Goal: Information Seeking & Learning: Learn about a topic

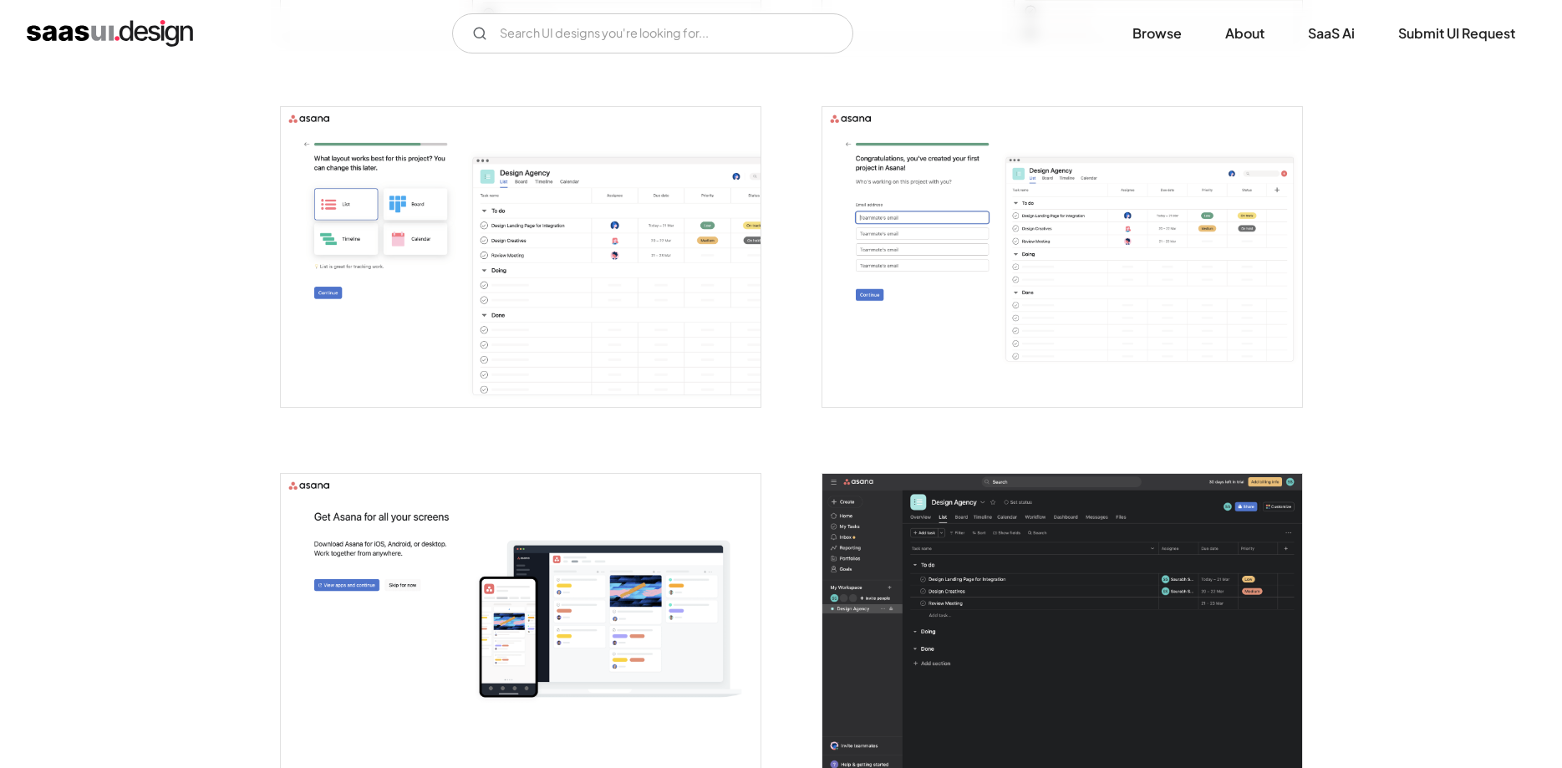
scroll to position [1752, 0]
click at [573, 292] on img "open lightbox" at bounding box center [521, 257] width 480 height 300
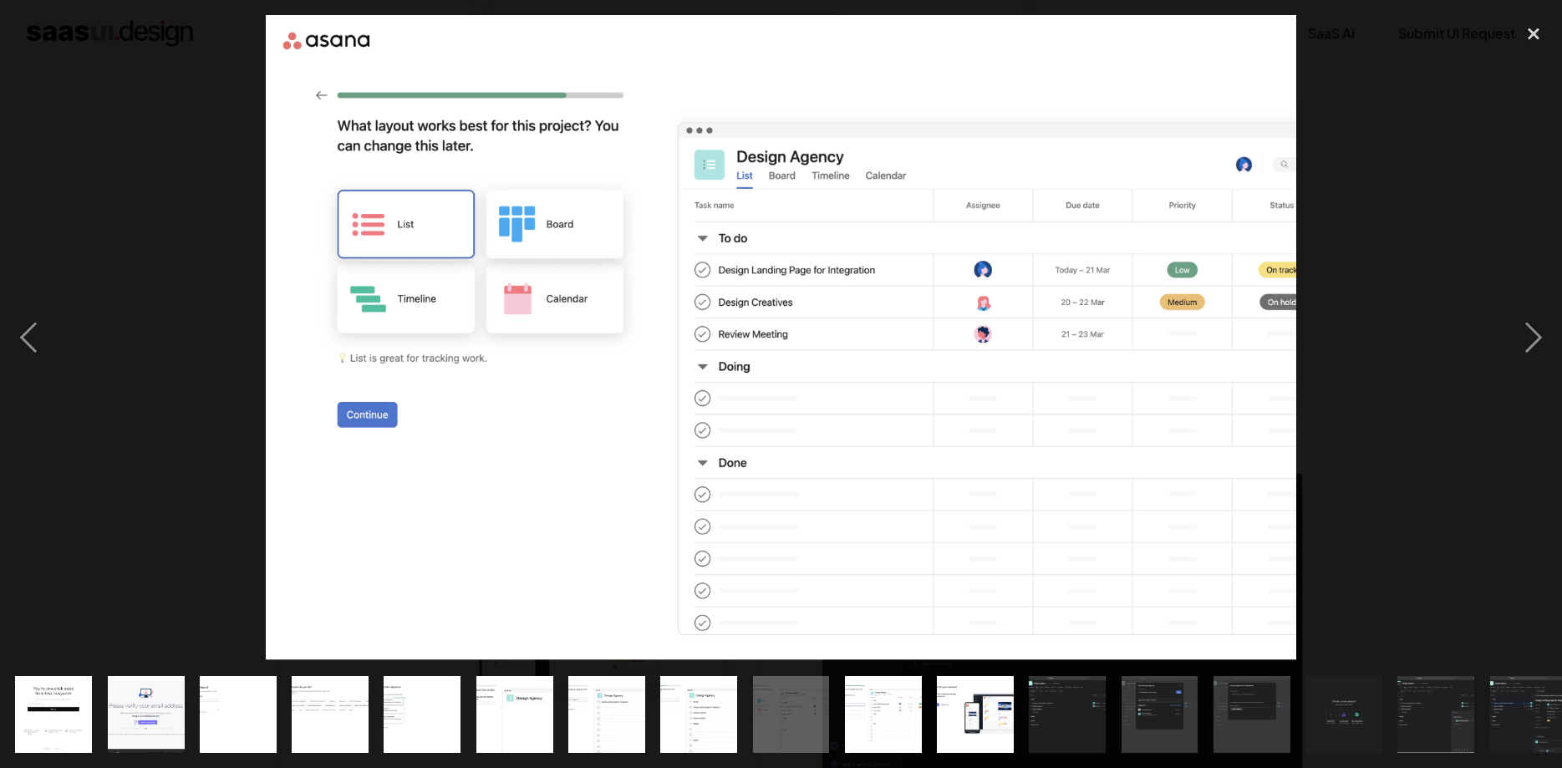
click at [74, 385] on div at bounding box center [781, 337] width 1562 height 645
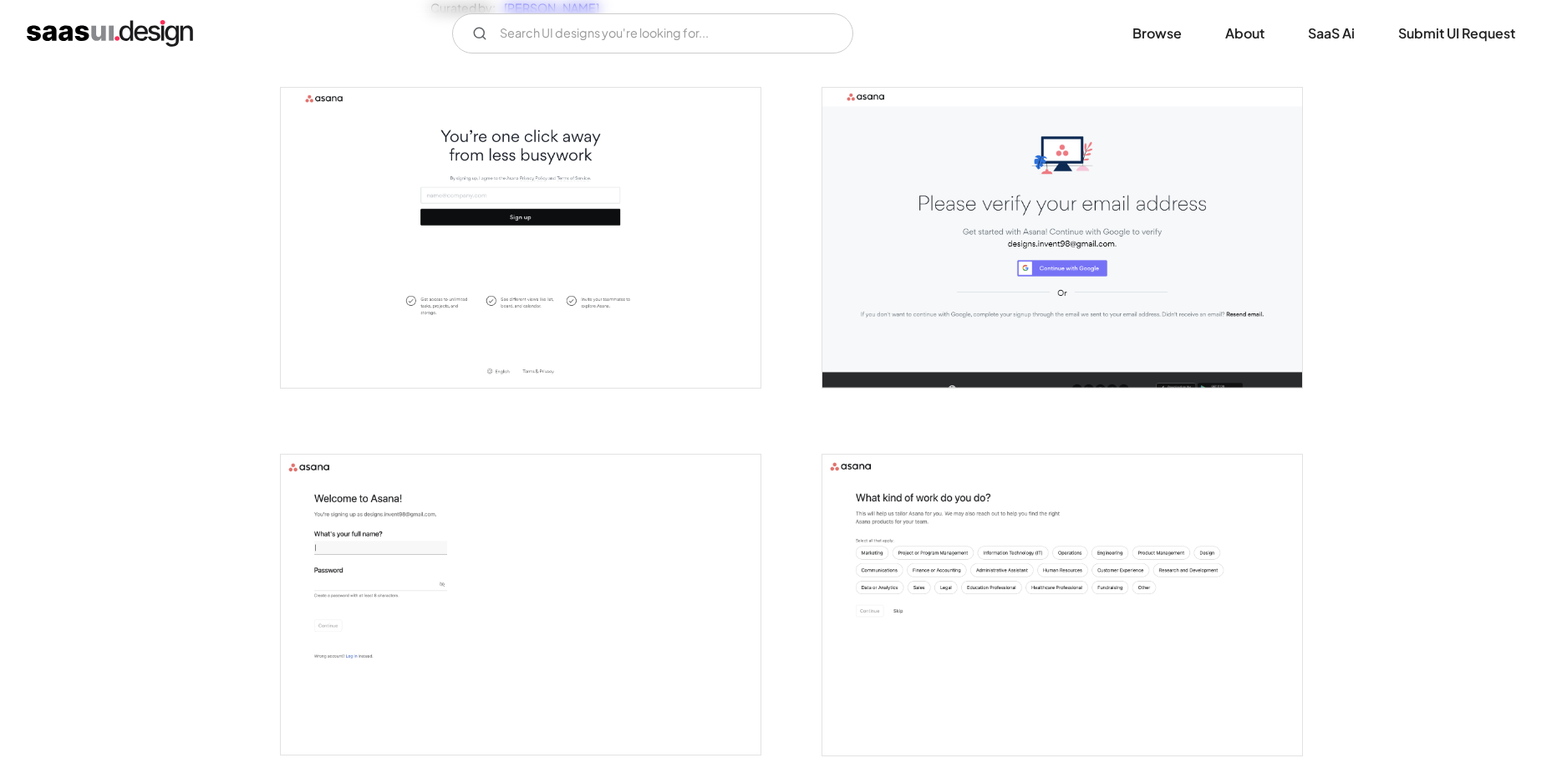
scroll to position [0, 0]
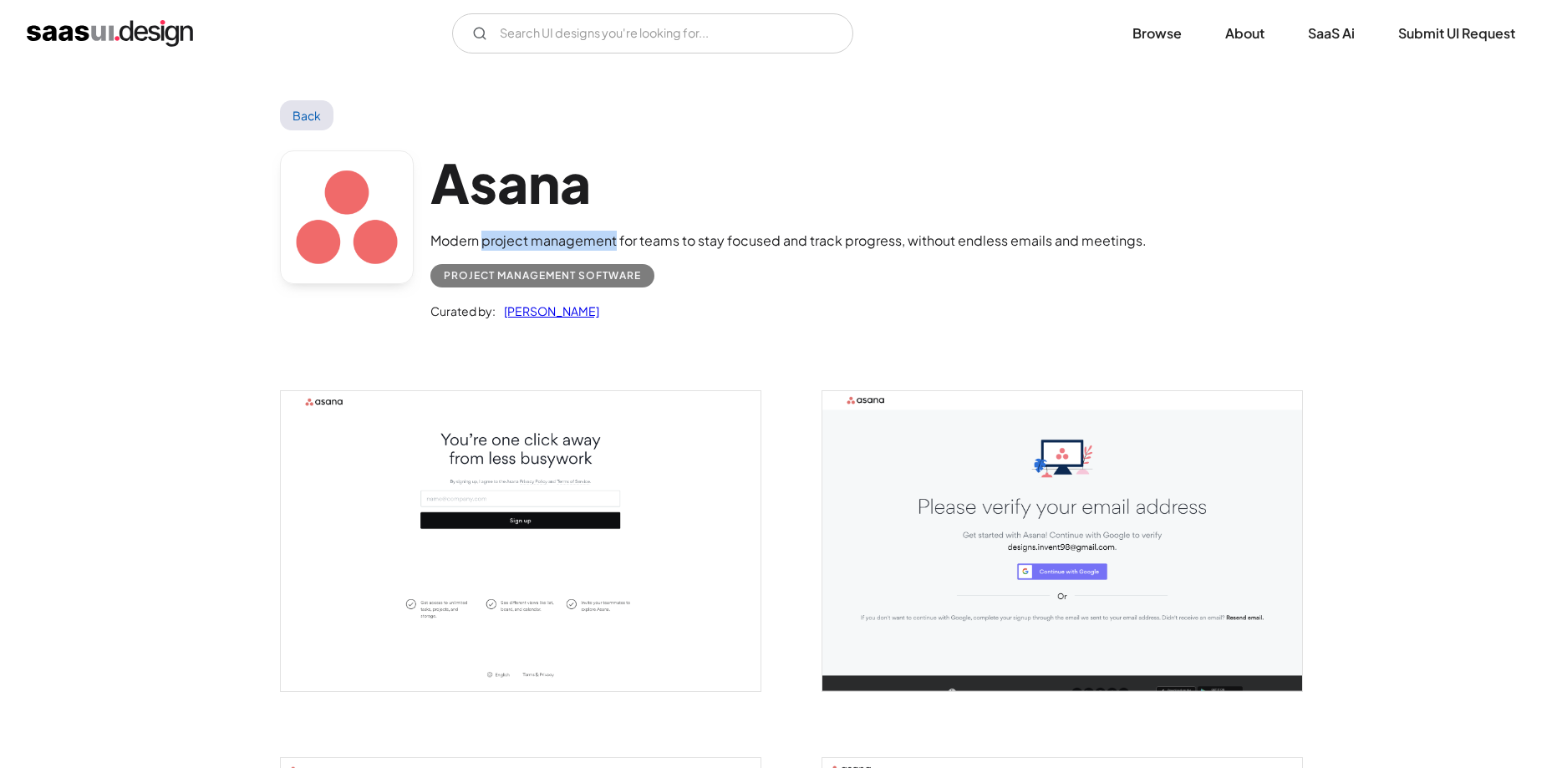
drag, startPoint x: 484, startPoint y: 243, endPoint x: 617, endPoint y: 248, distance: 133.0
click at [617, 248] on div "Modern project management for teams to stay focused and track progress, without…" at bounding box center [788, 241] width 716 height 20
click at [639, 279] on div "Project Management Software" at bounding box center [542, 276] width 197 height 20
drag, startPoint x: 617, startPoint y: 241, endPoint x: 485, endPoint y: 239, distance: 132.0
click at [485, 239] on div "Modern project management for teams to stay focused and track progress, without…" at bounding box center [788, 241] width 716 height 20
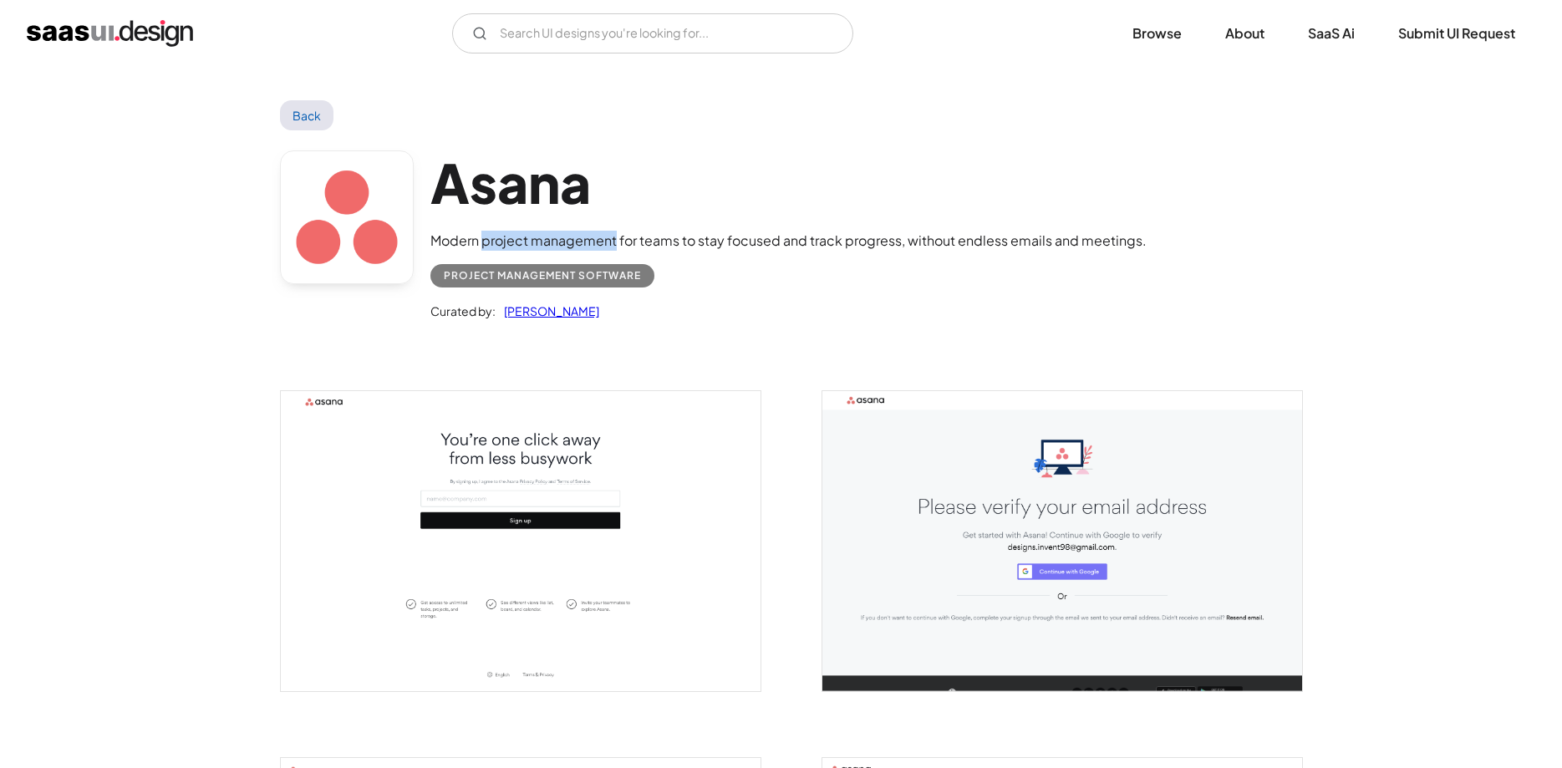
copy div "project management"
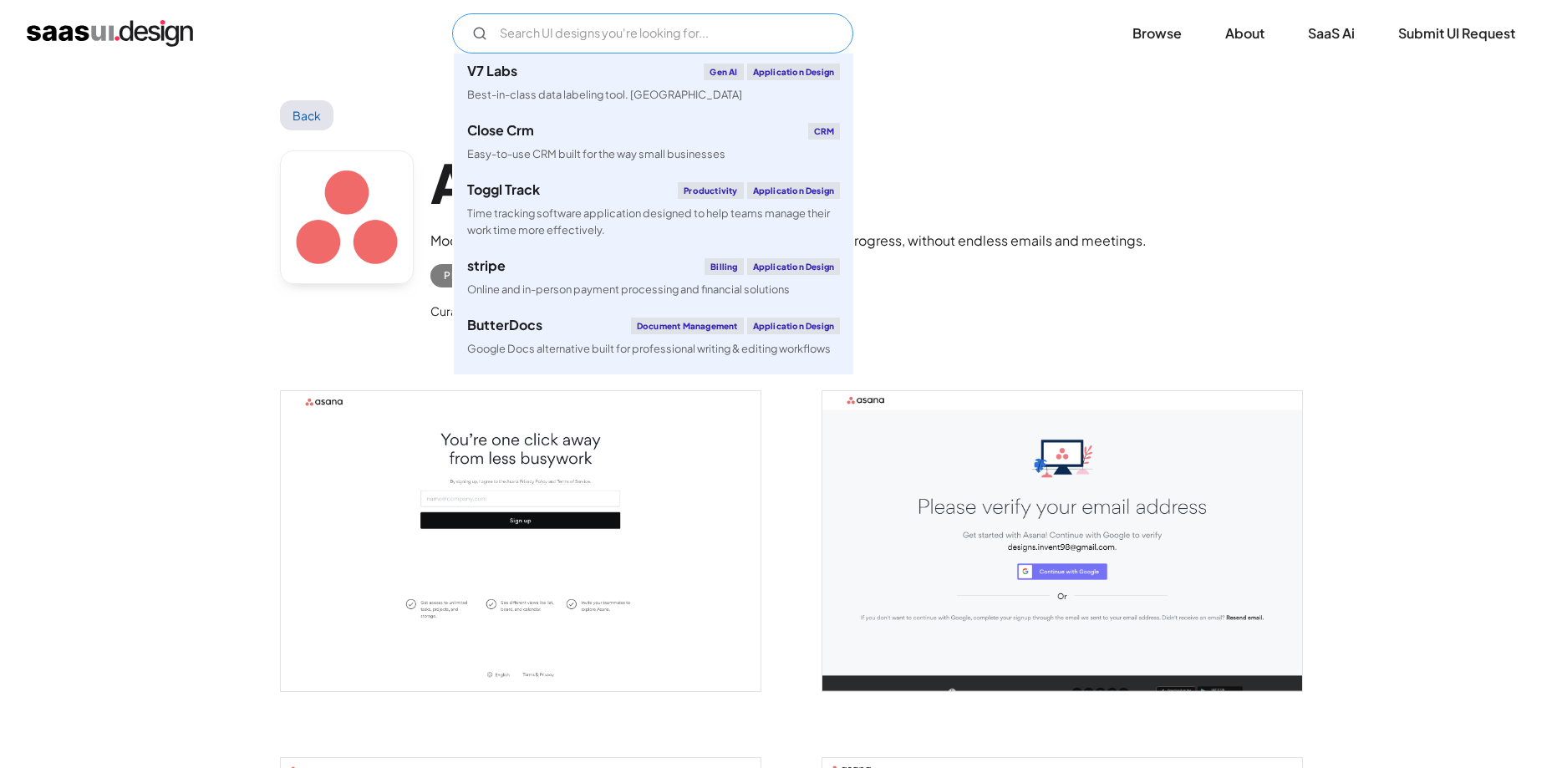
paste input "project management"
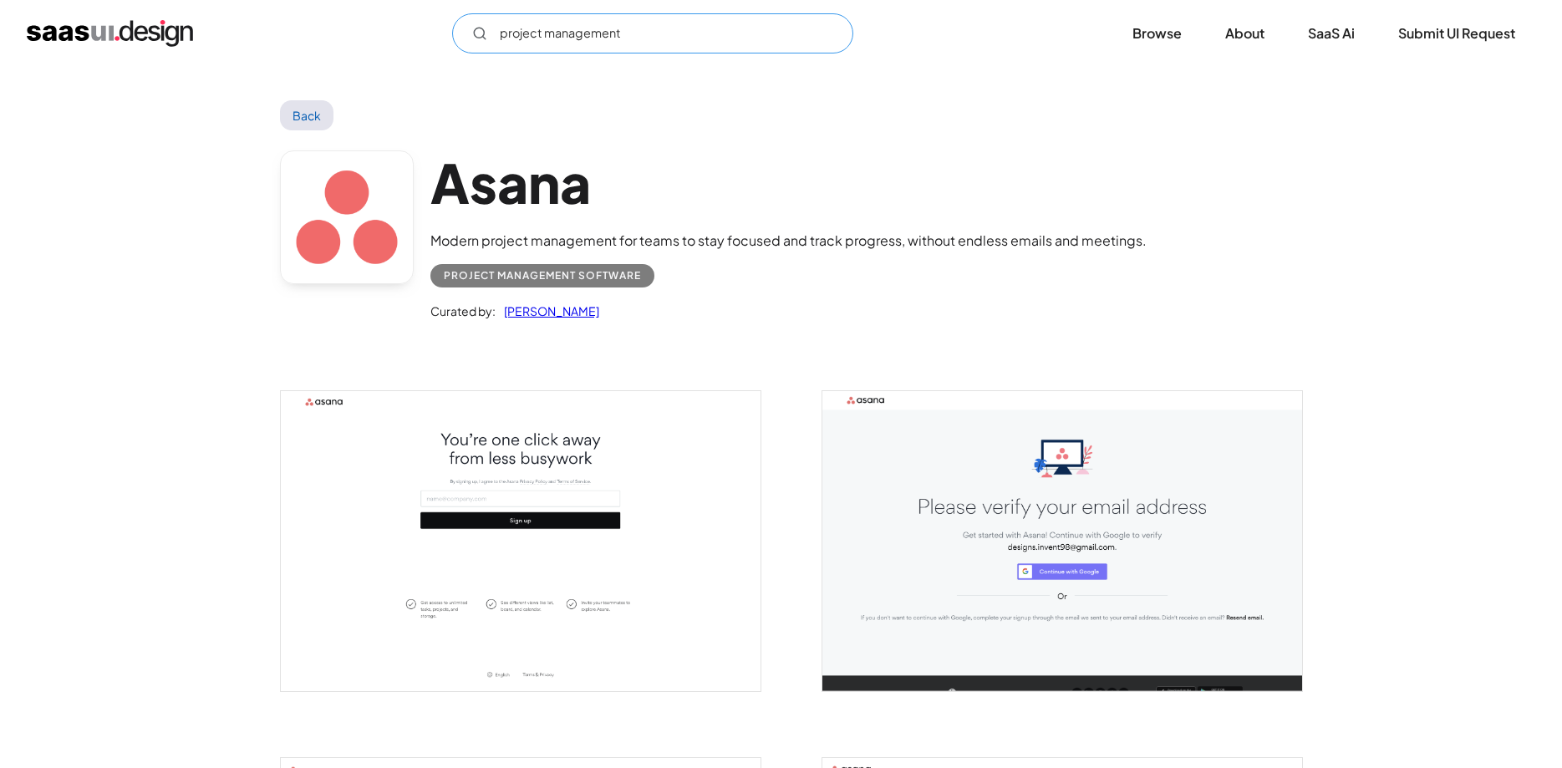
type input "project management"
